Goal: Register for event/course

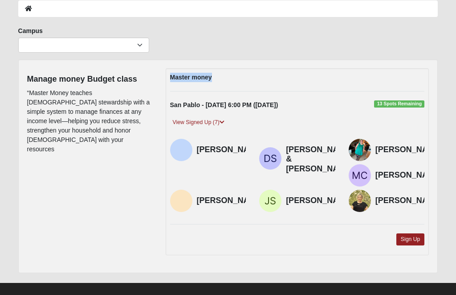
scroll to position [45, 0]
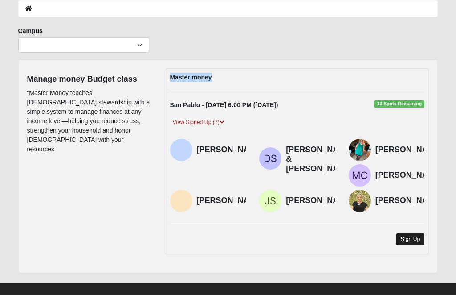
click at [416, 246] on link "Sign Up" at bounding box center [411, 240] width 29 height 12
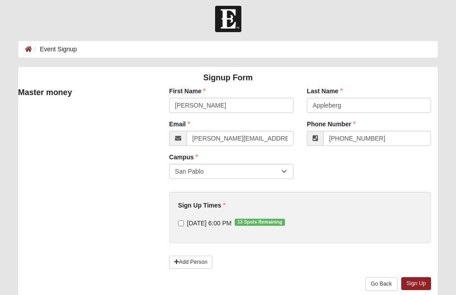
scroll to position [9, 0]
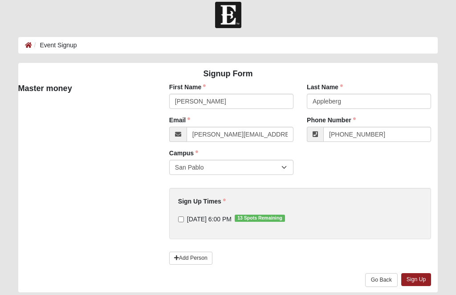
click at [184, 220] on input "[DATE] 6:00 PM 13 Spots Remaining" at bounding box center [181, 220] width 6 height 6
checkbox input "true"
click at [198, 260] on link "Add Person" at bounding box center [190, 258] width 43 height 13
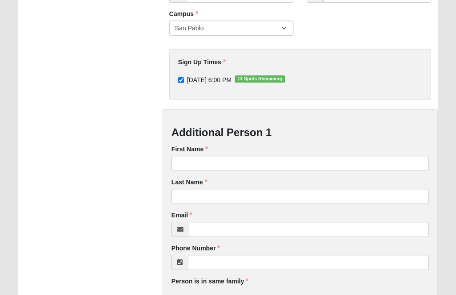
scroll to position [156, 0]
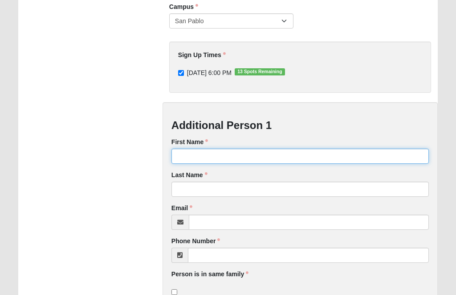
click at [310, 155] on input "First Name" at bounding box center [301, 155] width 258 height 15
type input "[PERSON_NAME]"
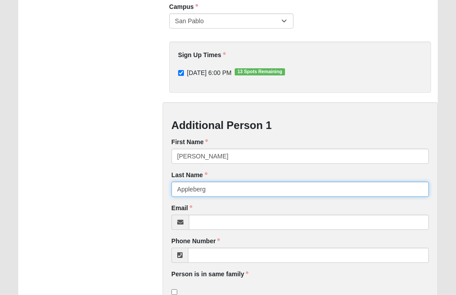
type input "Appleberg"
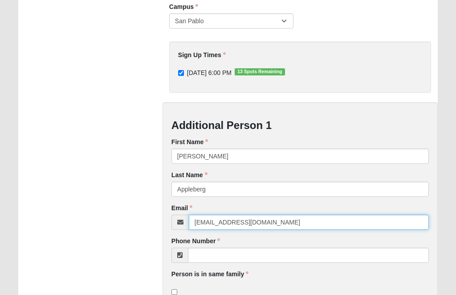
type input "[EMAIL_ADDRESS][DOMAIN_NAME]"
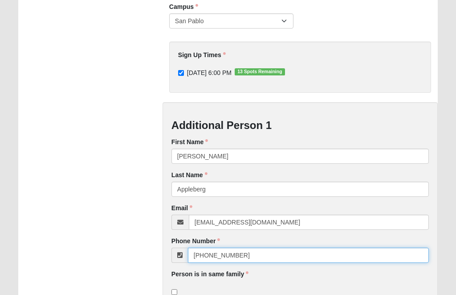
click at [306, 256] on input "[PHONE_NUMBER]" at bounding box center [309, 254] width 242 height 15
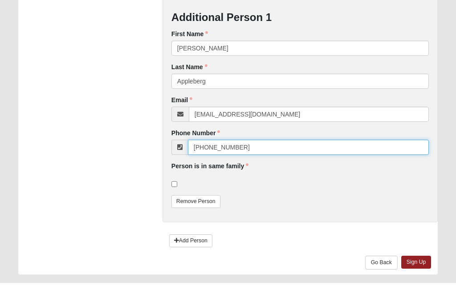
scroll to position [274, 0]
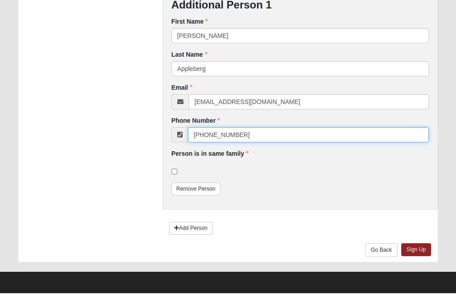
type input "[PHONE_NUMBER]"
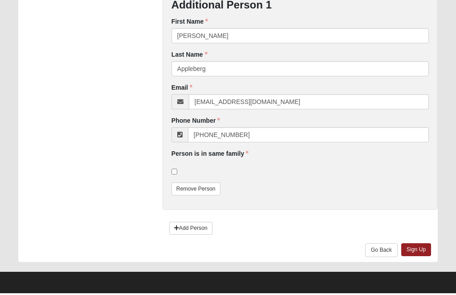
click at [177, 172] on input "checkbox" at bounding box center [175, 173] width 6 height 6
checkbox input "true"
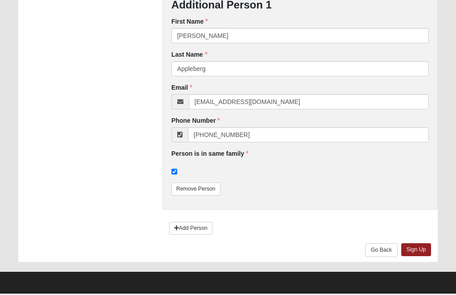
scroll to position [245, 0]
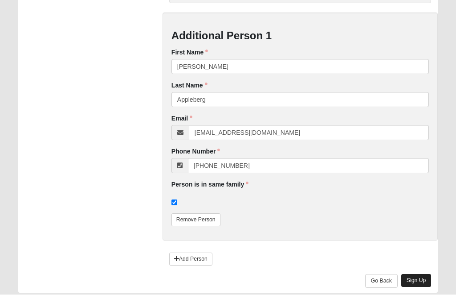
click at [421, 279] on link "Sign Up" at bounding box center [417, 280] width 30 height 13
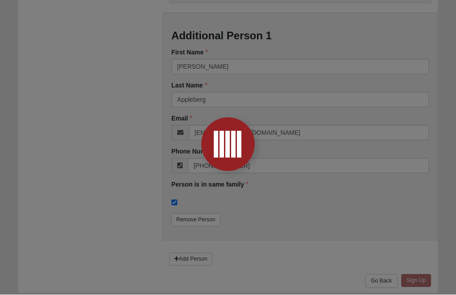
scroll to position [0, 0]
